Goal: Task Accomplishment & Management: Manage account settings

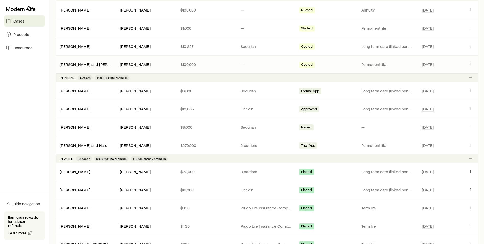
scroll to position [128, 0]
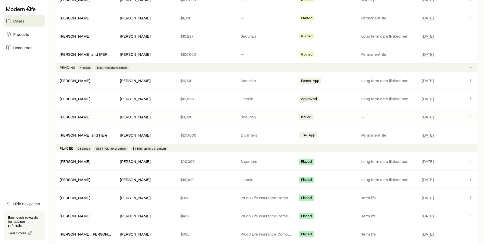
click at [370, 118] on p "—" at bounding box center [388, 116] width 52 height 5
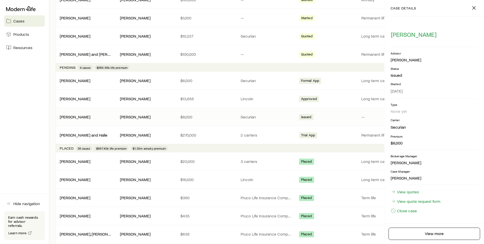
click at [472, 118] on p "Carrier" at bounding box center [435, 120] width 88 height 4
click at [427, 227] on footer "View more" at bounding box center [435, 233] width 100 height 21
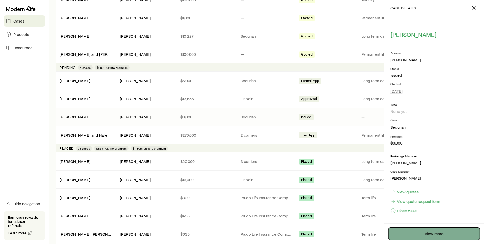
click at [427, 229] on link "View more" at bounding box center [435, 233] width 92 height 12
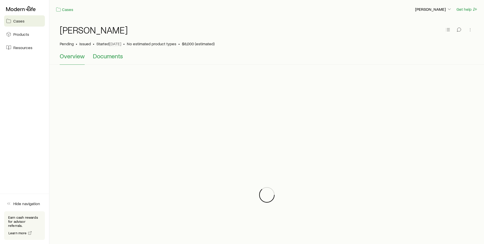
click at [116, 60] on button "Documents" at bounding box center [108, 58] width 30 height 12
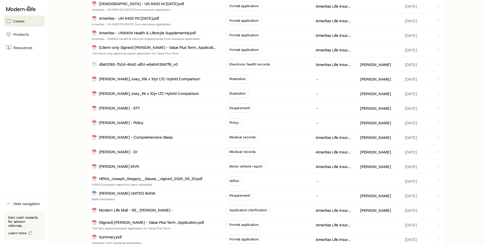
scroll to position [179, 0]
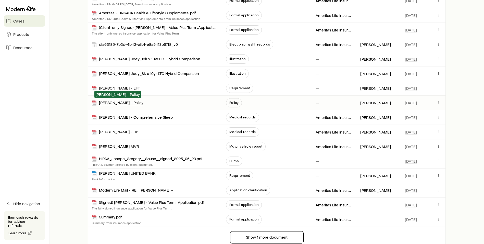
click at [126, 101] on div "[PERSON_NAME] - Policy" at bounding box center [118, 103] width 52 height 6
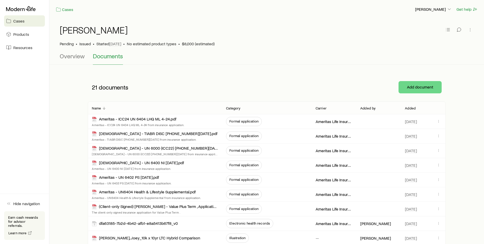
click at [19, 4] on div "Cases Products Resources" at bounding box center [24, 28] width 49 height 57
click at [22, 7] on icon at bounding box center [21, 8] width 30 height 5
